Goal: Task Accomplishment & Management: Manage account settings

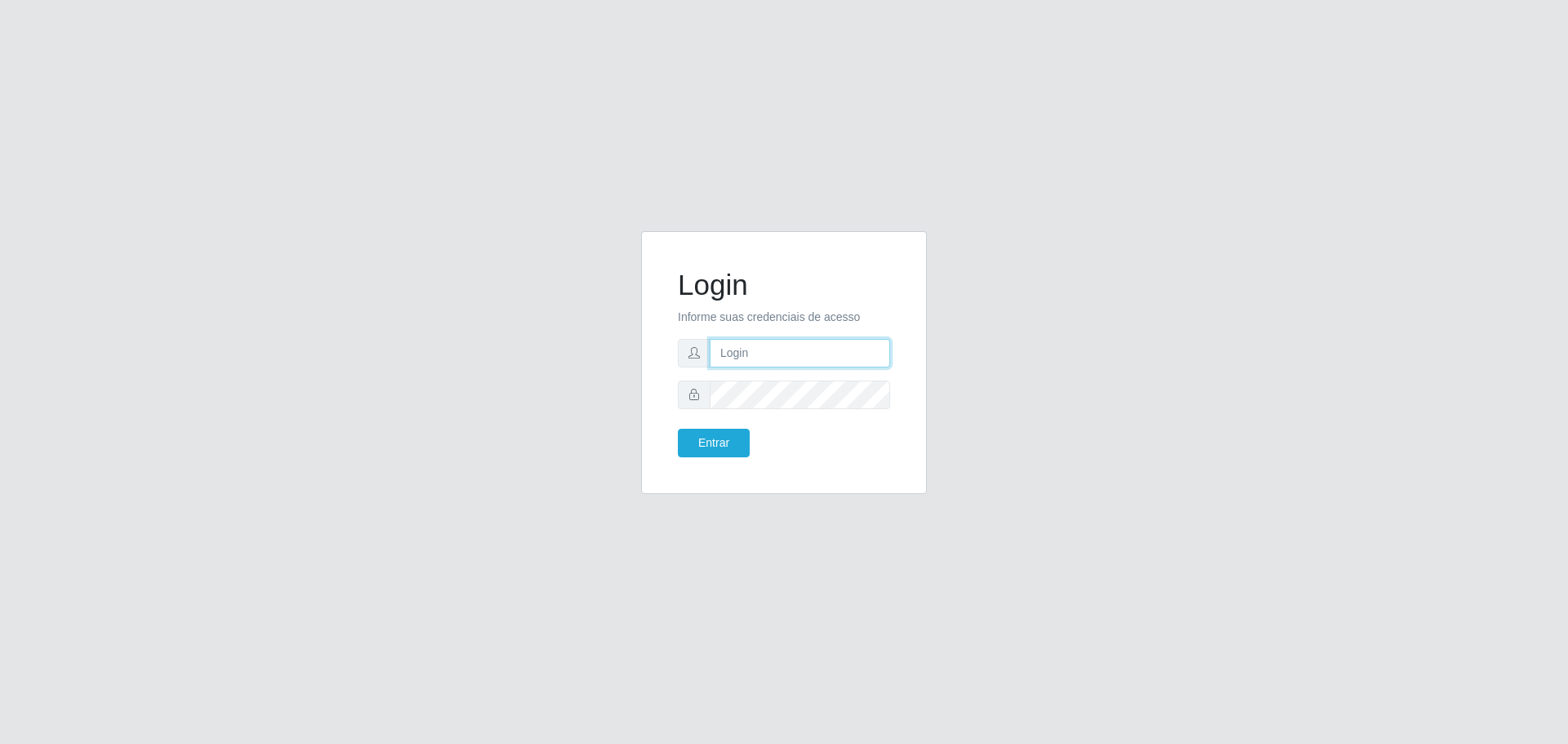
type input "[EMAIL_ADDRESS][DOMAIN_NAME]"
click at [706, 446] on button "Entrar" at bounding box center [714, 442] width 72 height 29
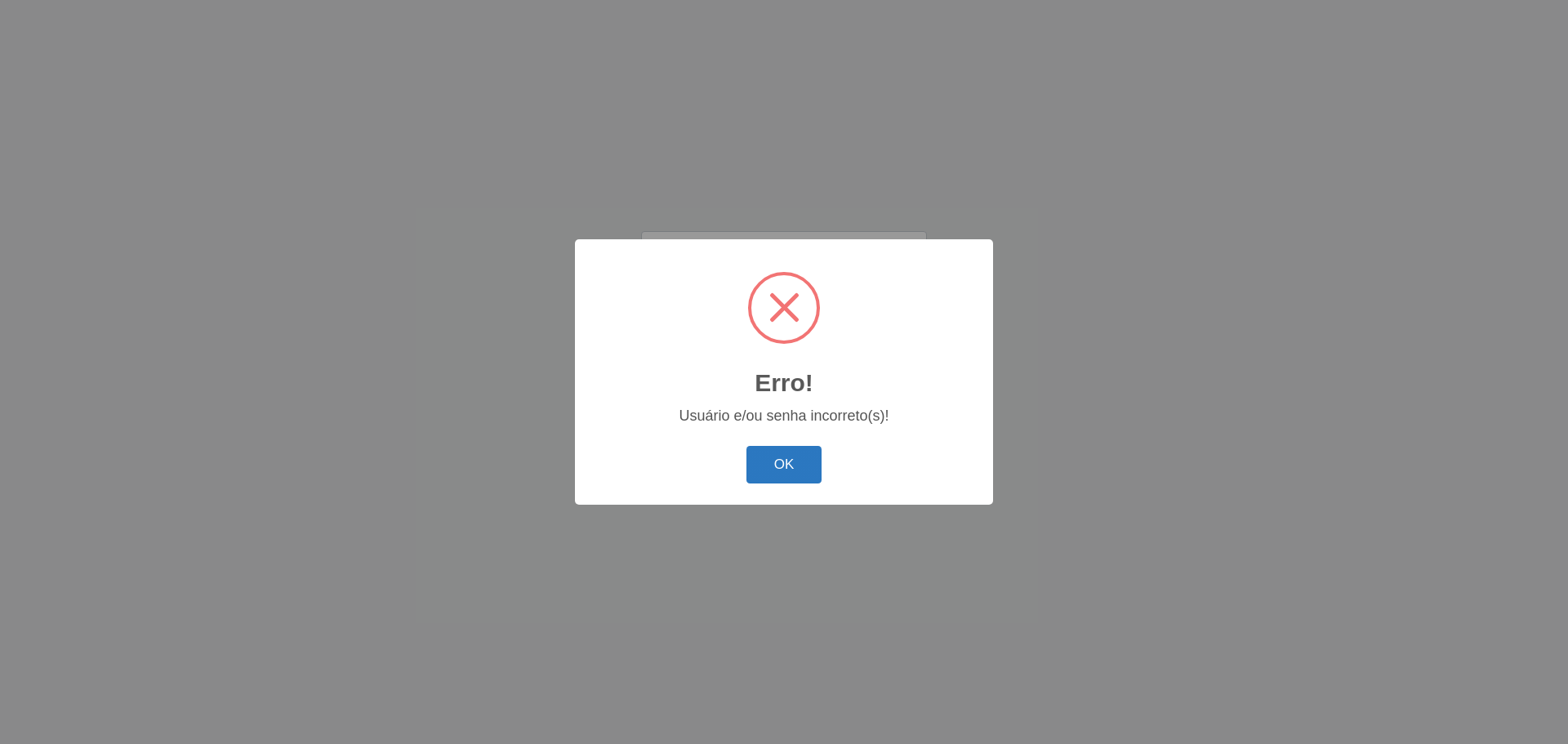
click at [752, 452] on button "OK" at bounding box center [785, 465] width 76 height 38
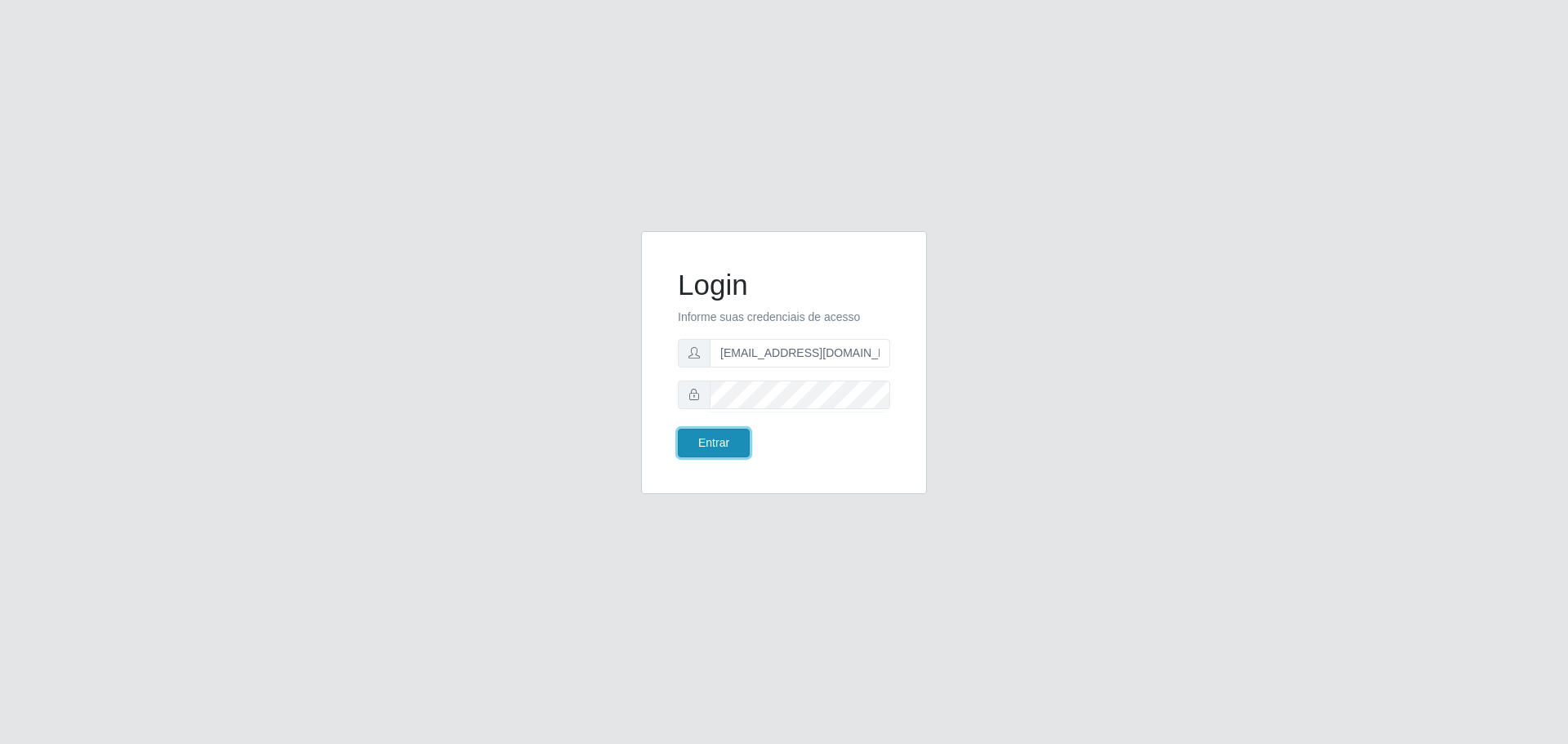
click at [707, 451] on button "Entrar" at bounding box center [714, 442] width 72 height 29
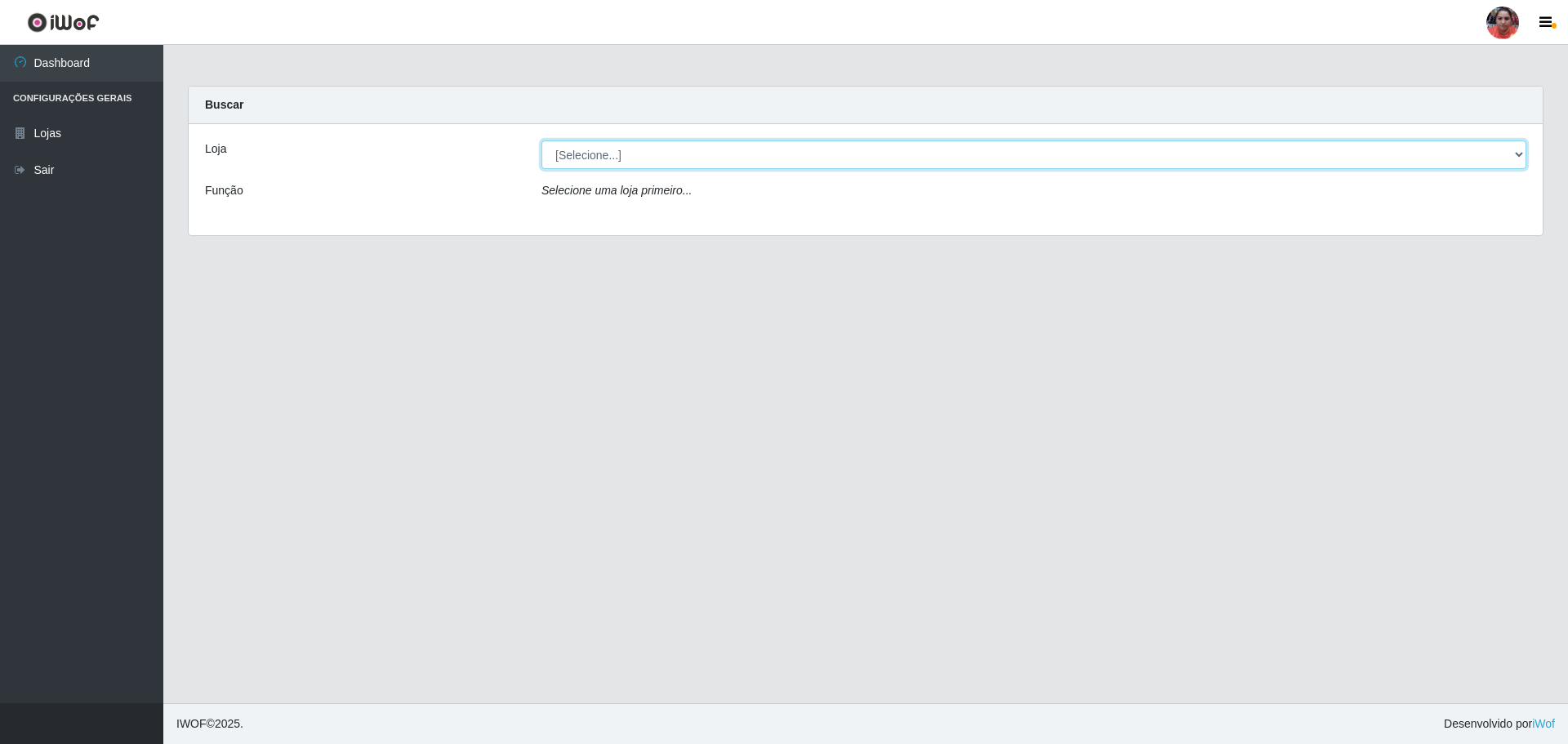
click at [1520, 158] on select "[Selecione...] Mar Vermelho - Loja 05" at bounding box center [1034, 154] width 985 height 29
select select "252"
click at [541, 140] on select "[Selecione...] Mar Vermelho - Loja 05" at bounding box center [1034, 154] width 985 height 29
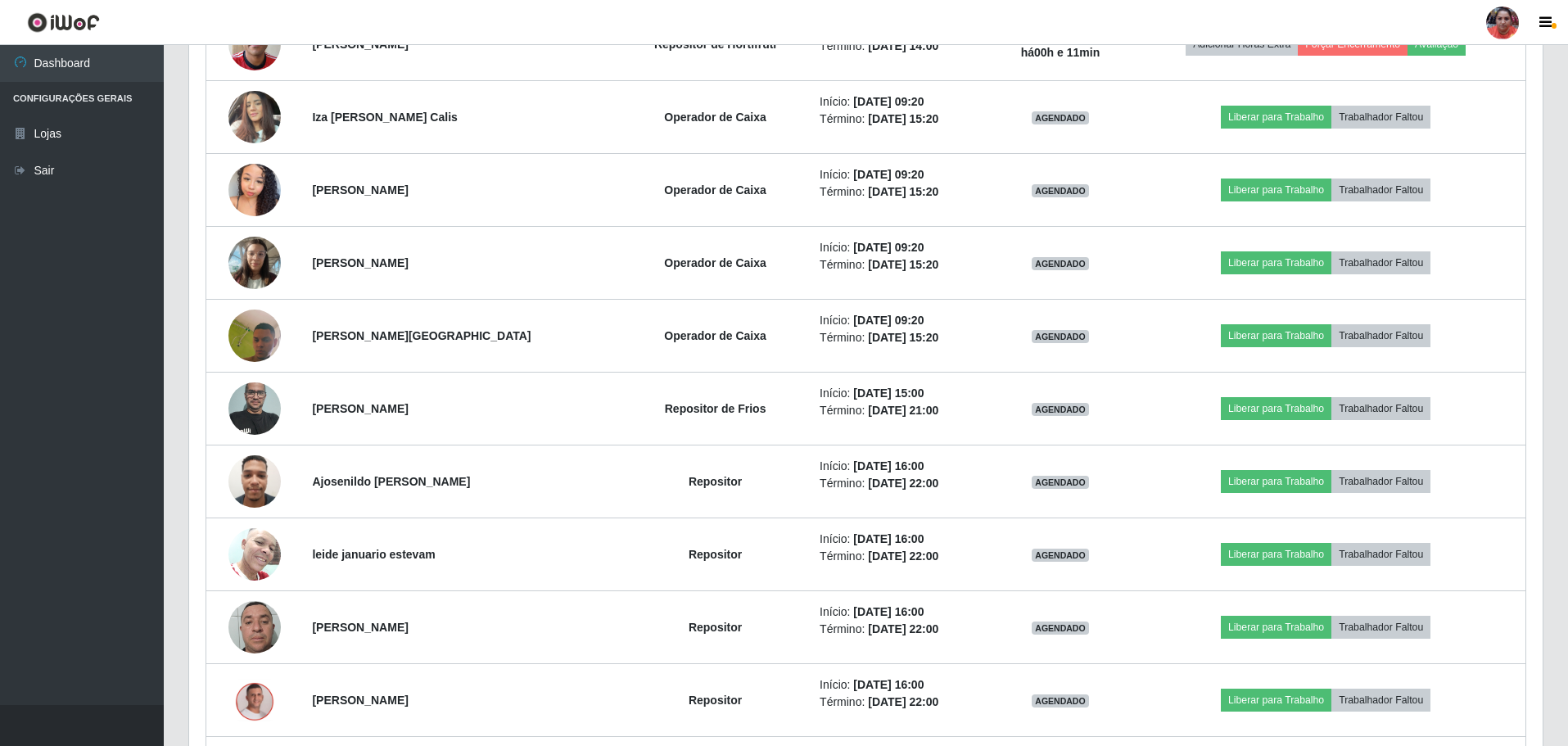
scroll to position [1367, 0]
click at [84, 170] on link "Sair" at bounding box center [82, 170] width 163 height 37
